Goal: Transaction & Acquisition: Purchase product/service

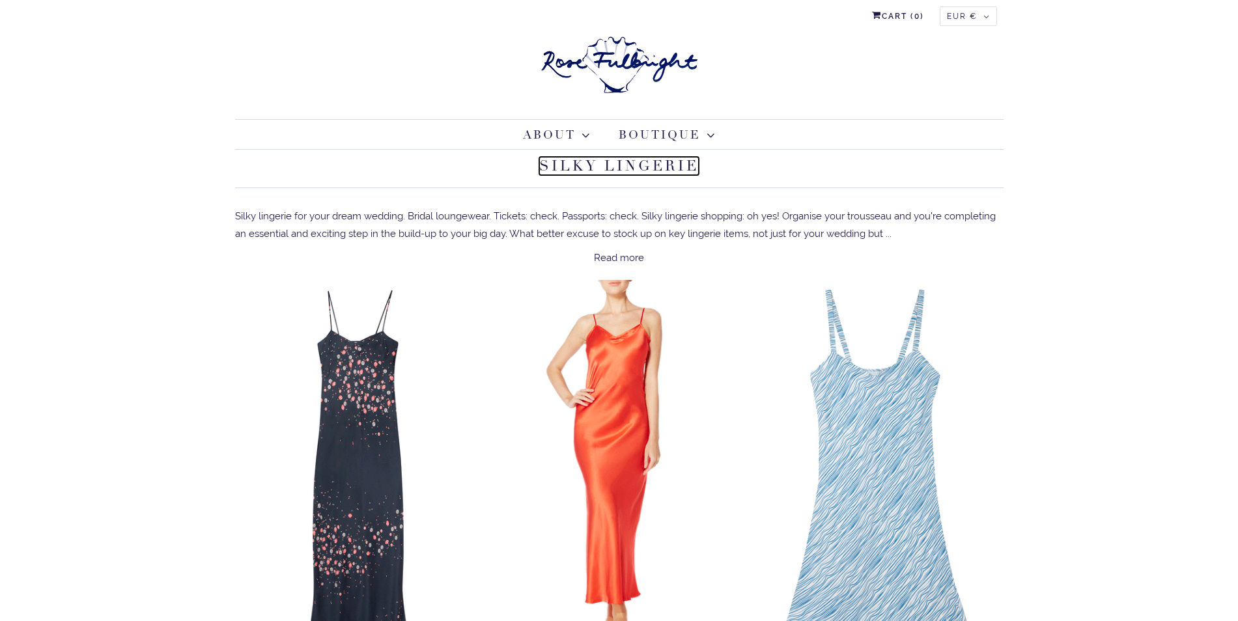
click at [574, 166] on link "Silky Lingerie" at bounding box center [619, 166] width 160 height 18
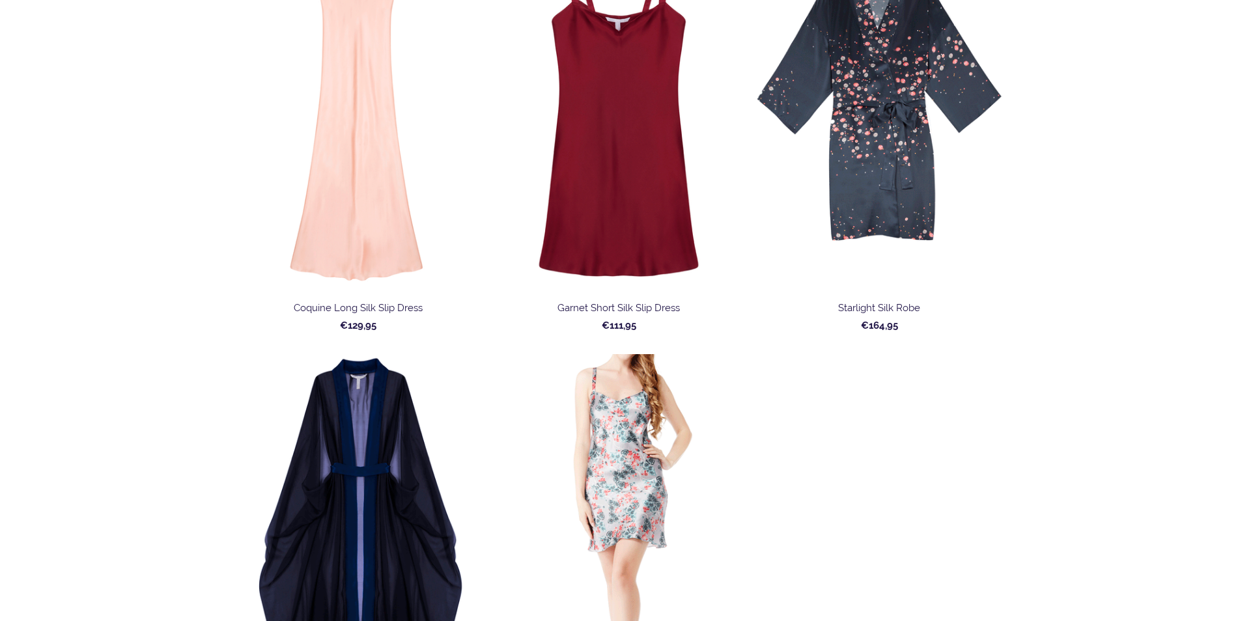
scroll to position [1303, 0]
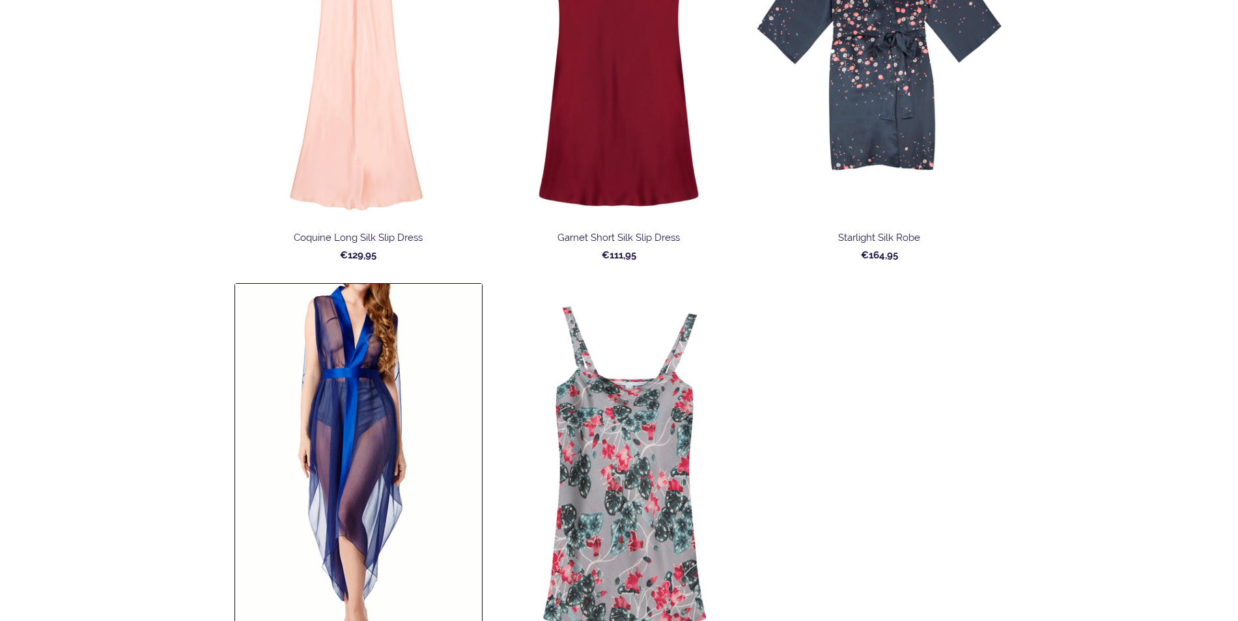
click at [327, 354] on img at bounding box center [358, 469] width 247 height 371
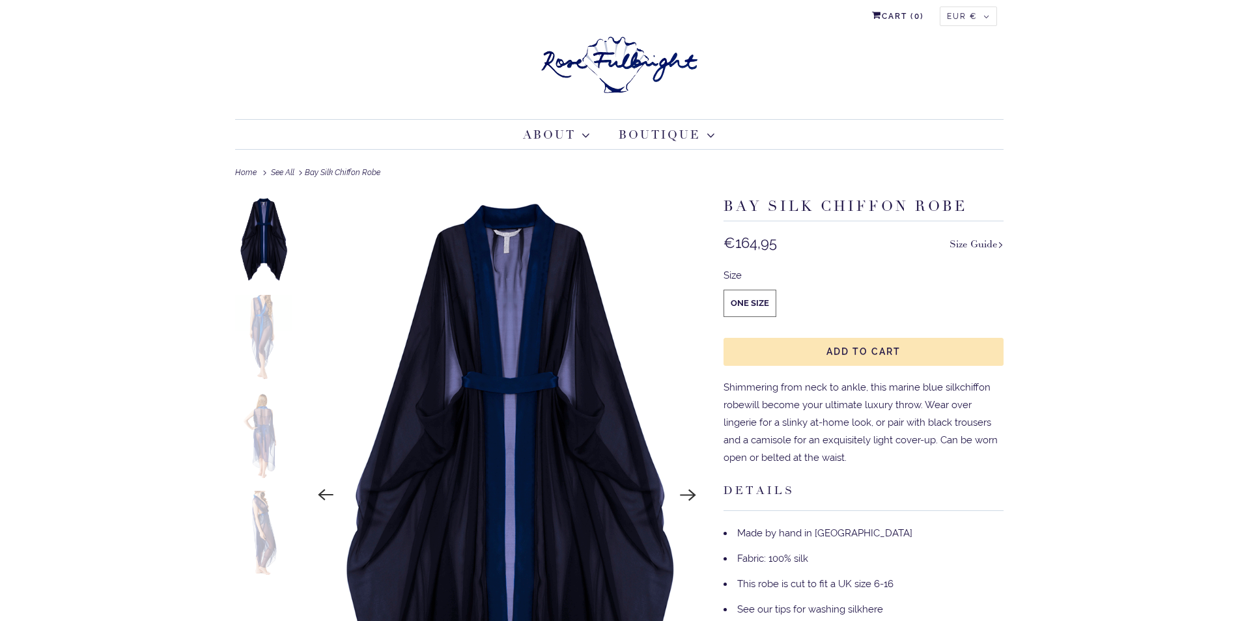
click at [266, 334] on img at bounding box center [263, 337] width 57 height 85
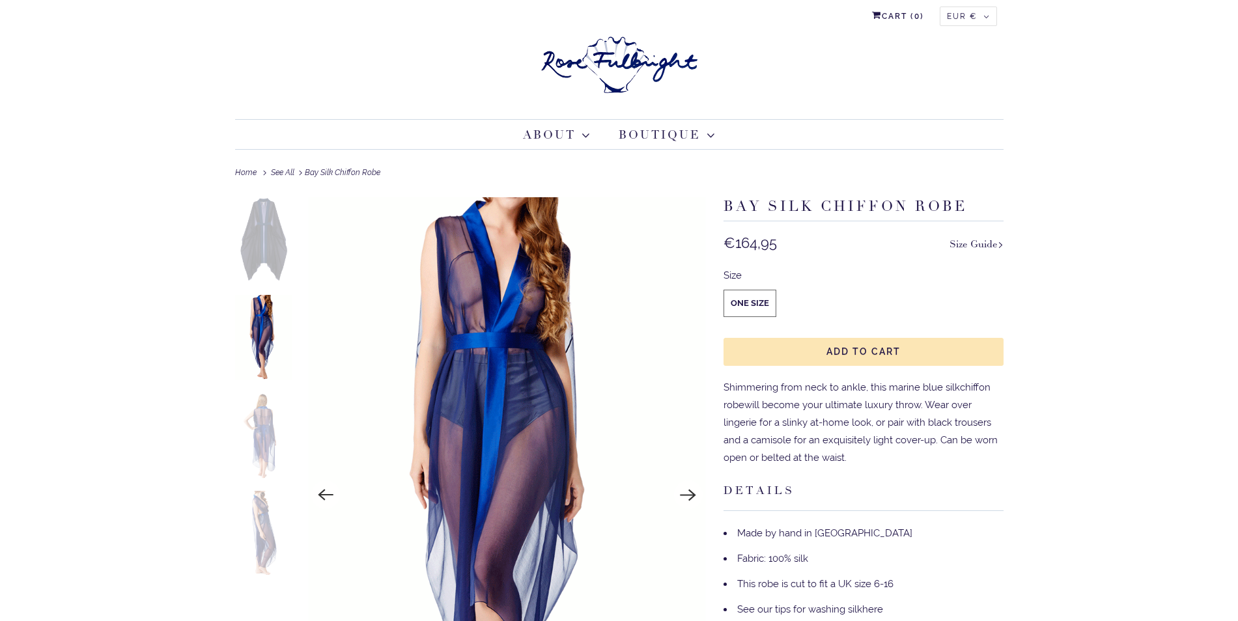
click at [263, 519] on img at bounding box center [263, 533] width 57 height 85
